Goal: Understand process/instructions: Learn about a topic

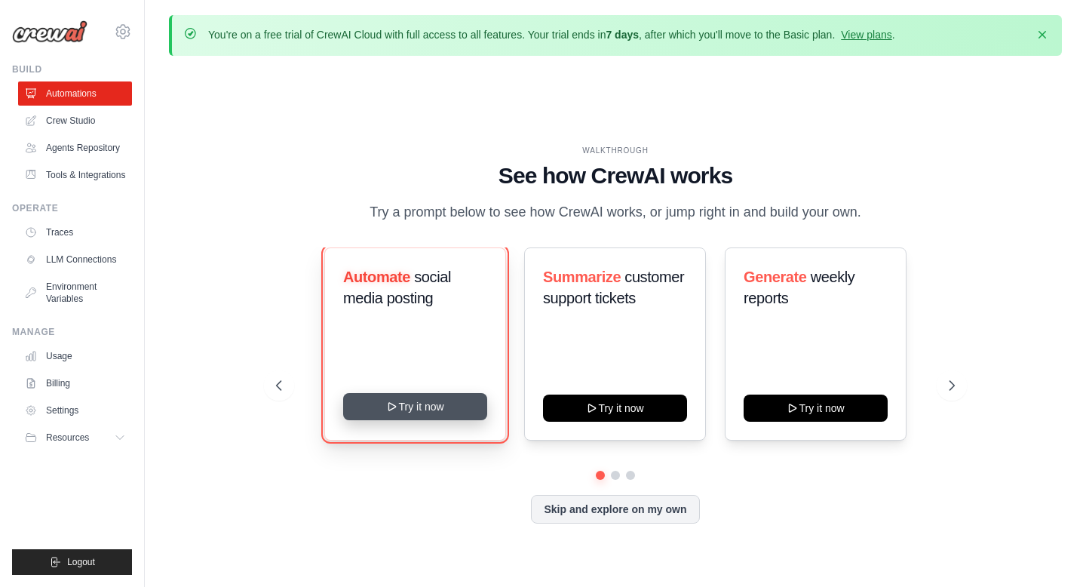
click at [438, 406] on button "Try it now" at bounding box center [415, 406] width 144 height 27
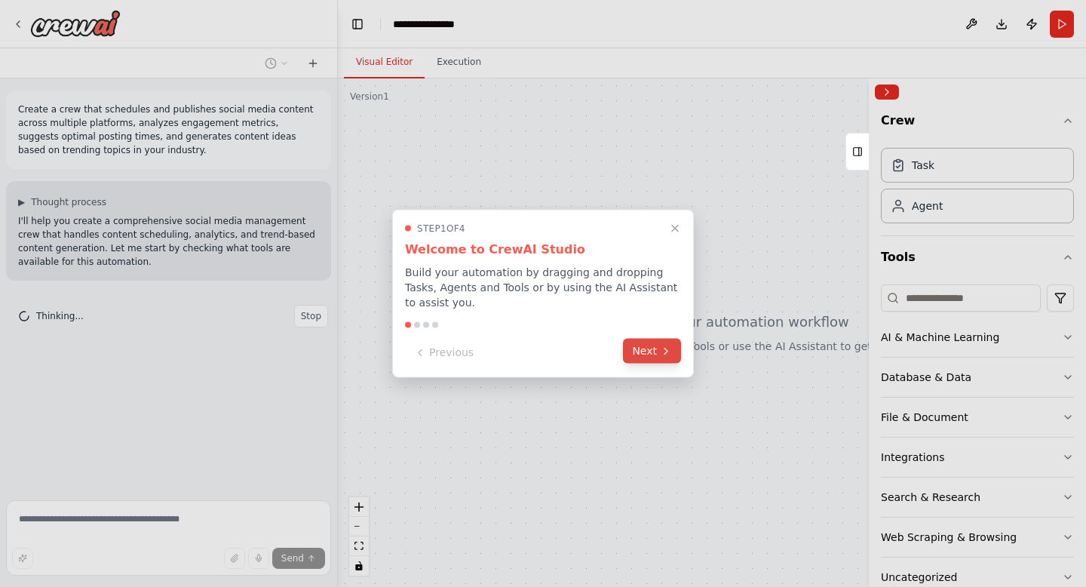
click at [660, 359] on button "Next" at bounding box center [652, 351] width 58 height 25
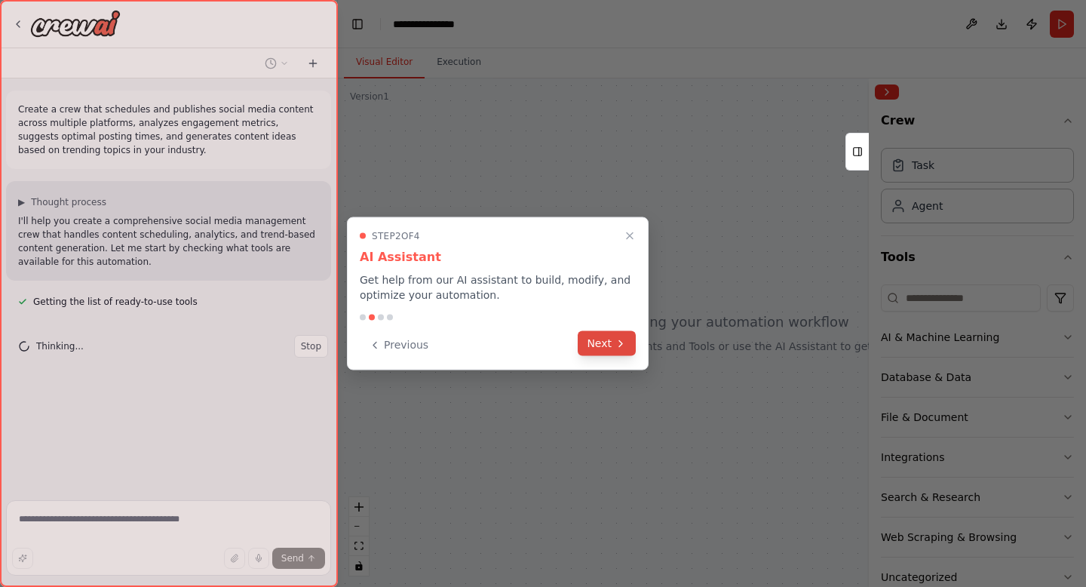
click at [600, 342] on button "Next" at bounding box center [607, 343] width 58 height 25
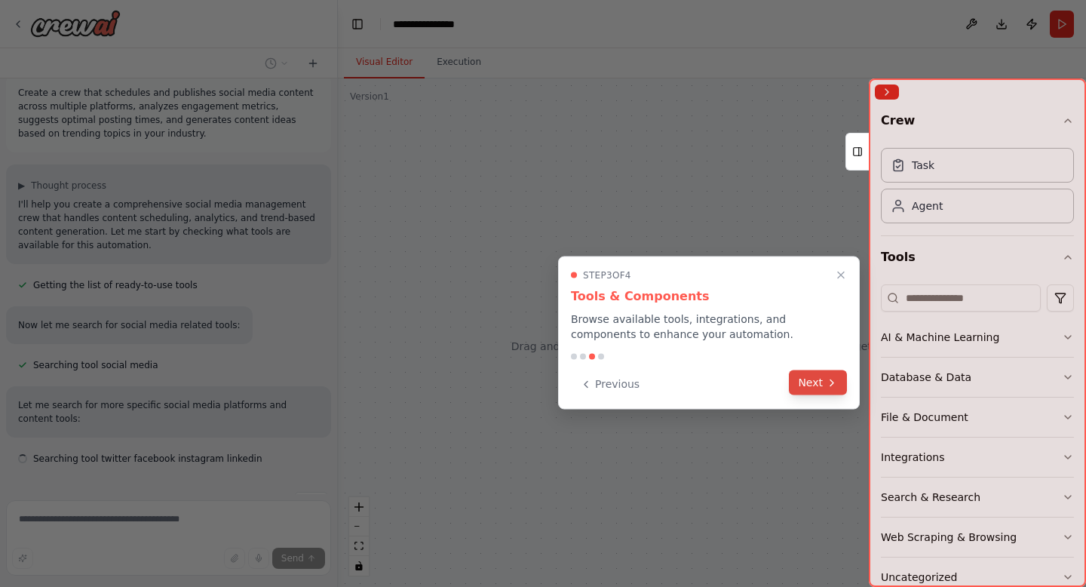
scroll to position [60, 0]
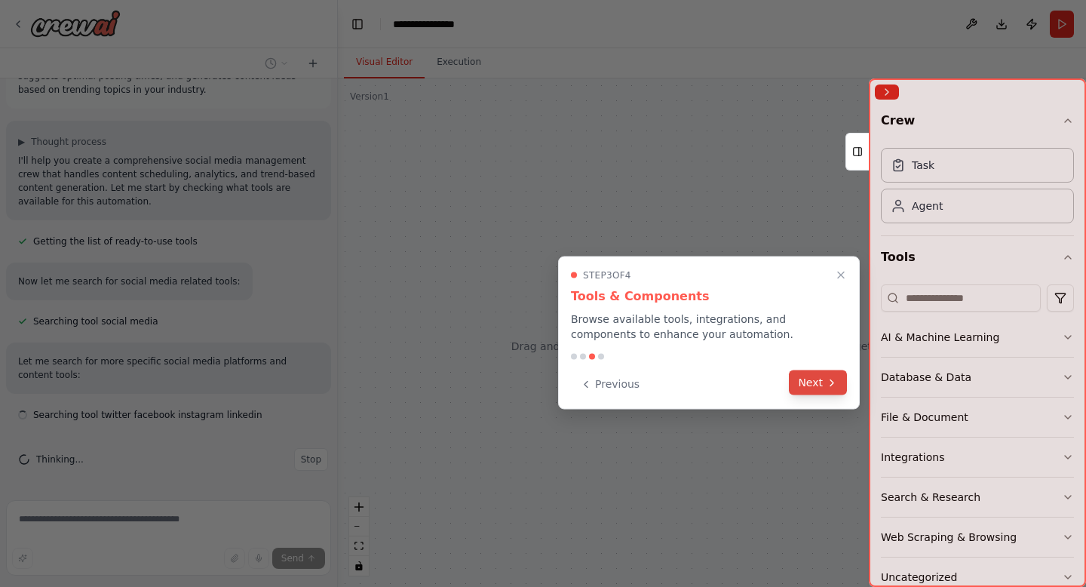
click at [820, 388] on button "Next" at bounding box center [818, 382] width 58 height 25
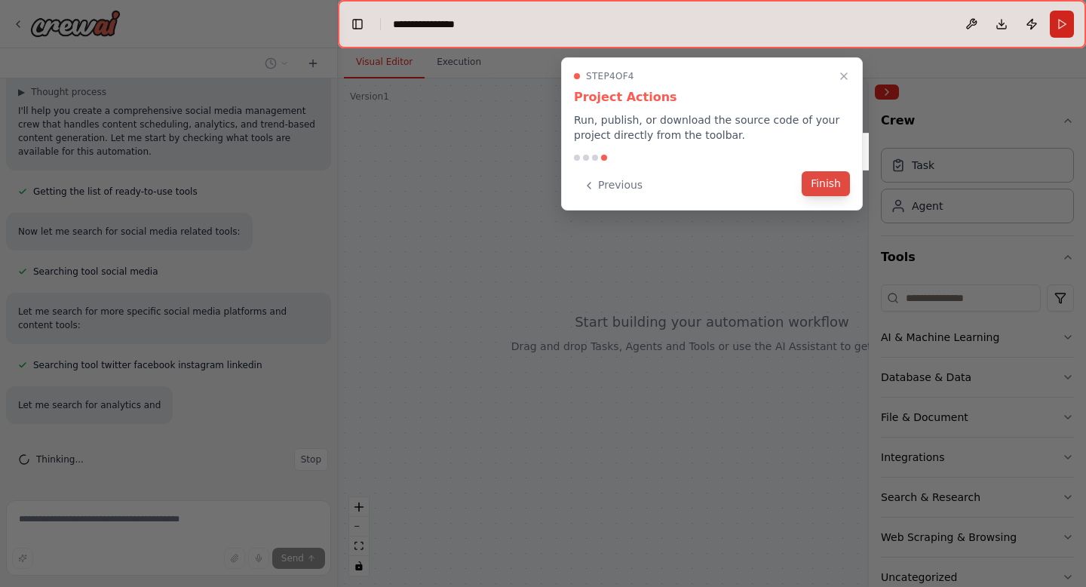
click at [822, 183] on button "Finish" at bounding box center [826, 183] width 48 height 25
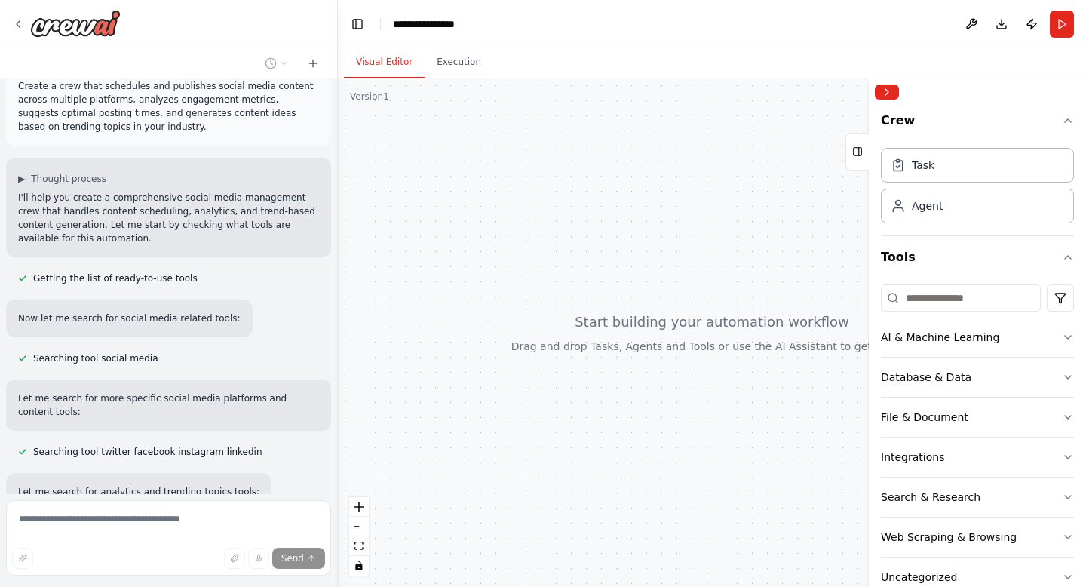
scroll to position [0, 0]
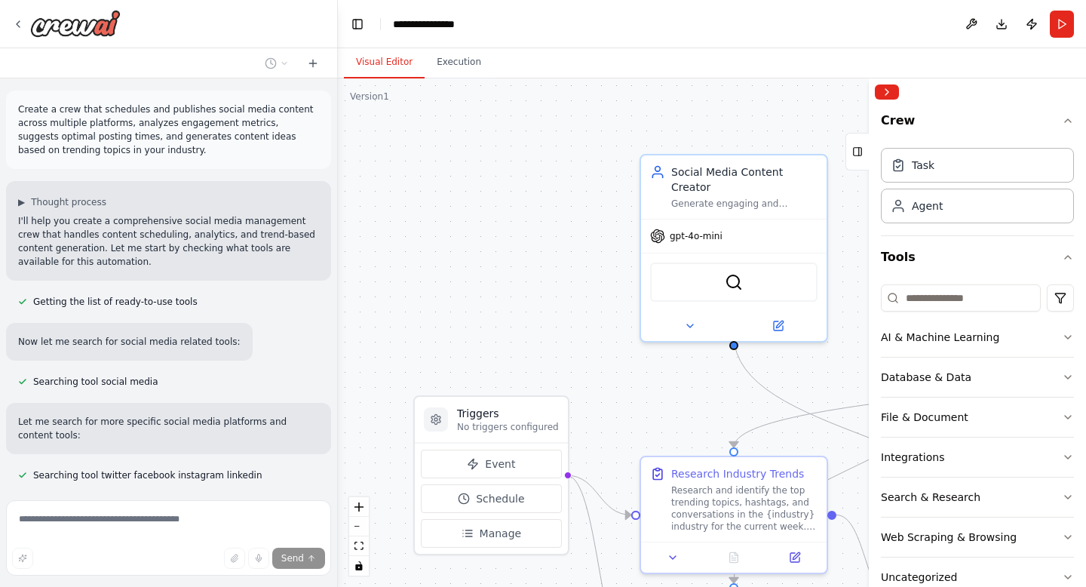
click at [682, 36] on header "**********" at bounding box center [712, 24] width 748 height 48
click at [301, 17] on div at bounding box center [168, 24] width 337 height 48
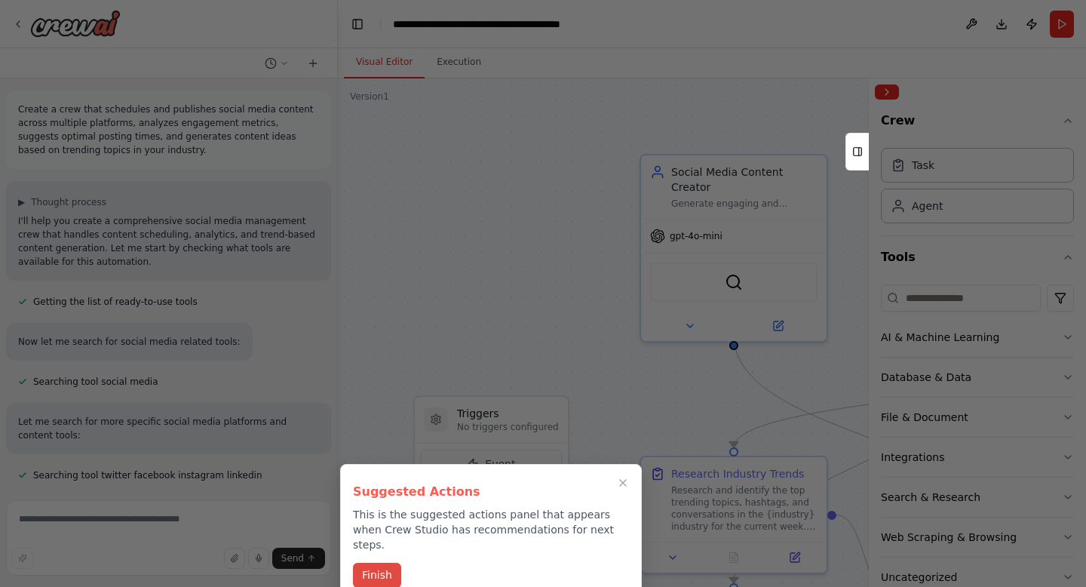
click at [363, 563] on button "Finish" at bounding box center [377, 575] width 48 height 25
